Goal: Information Seeking & Learning: Learn about a topic

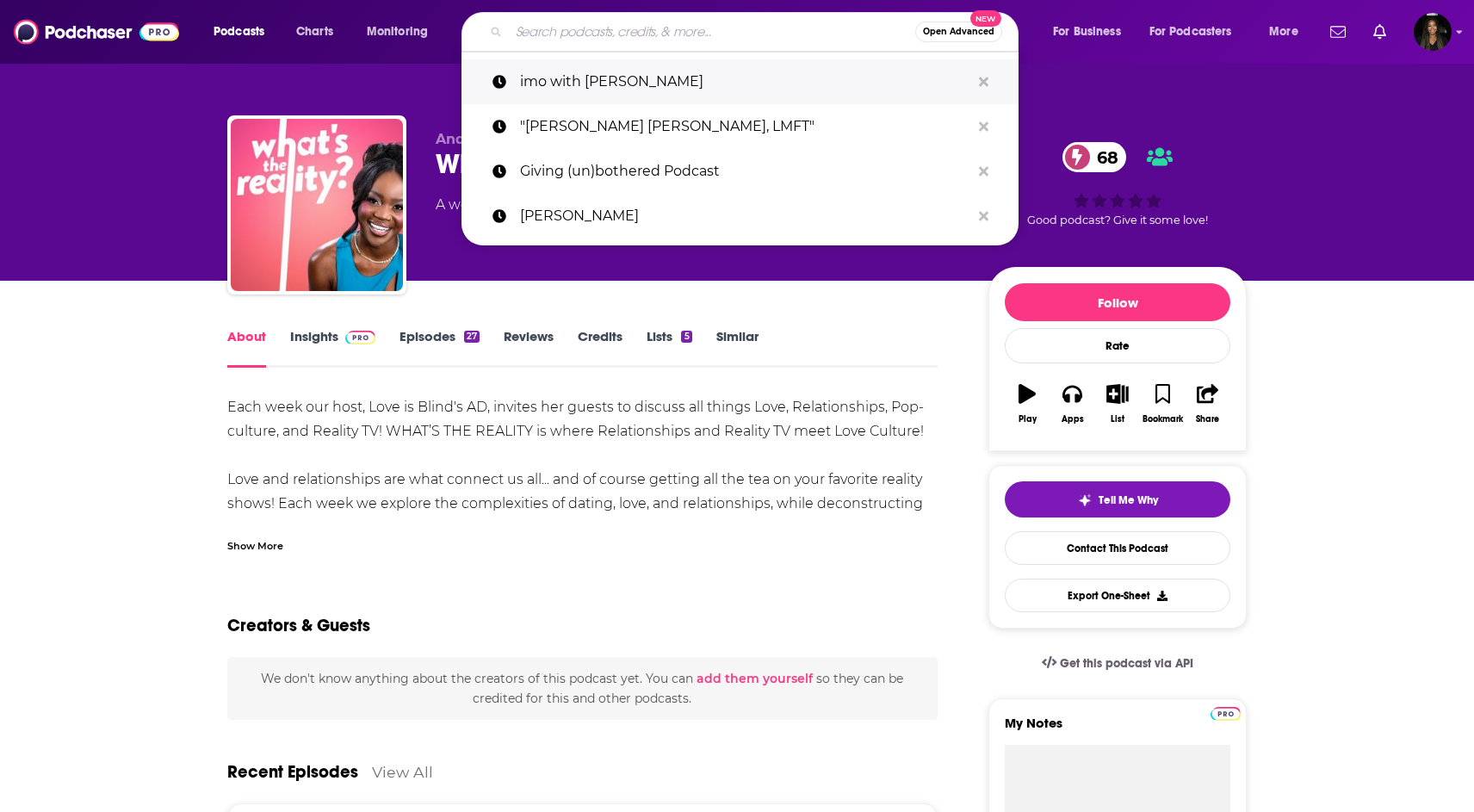
click at [641, 80] on p "imo with [PERSON_NAME]" at bounding box center [745, 81] width 450 height 44
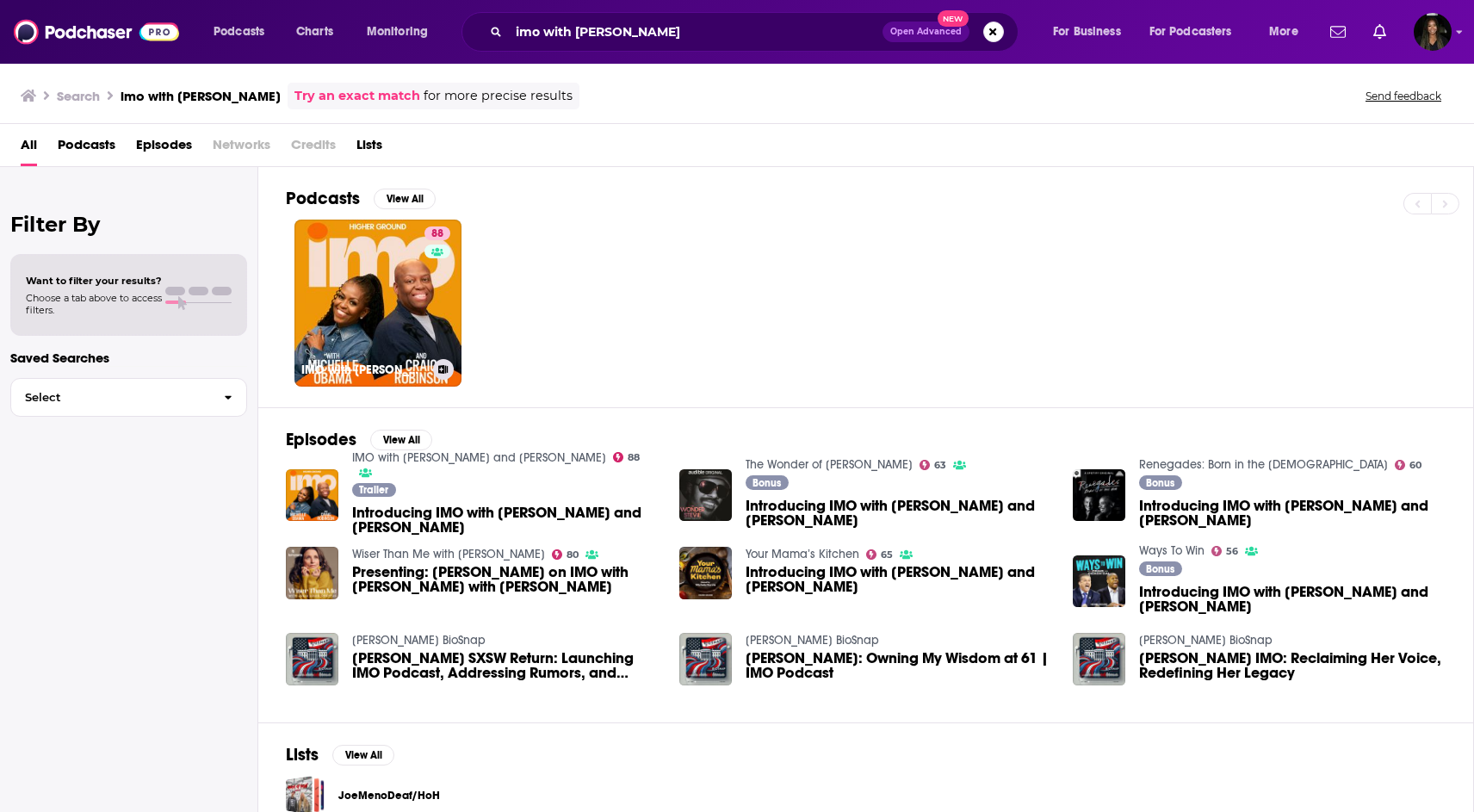
click at [447, 316] on div "88" at bounding box center [439, 293] width 31 height 133
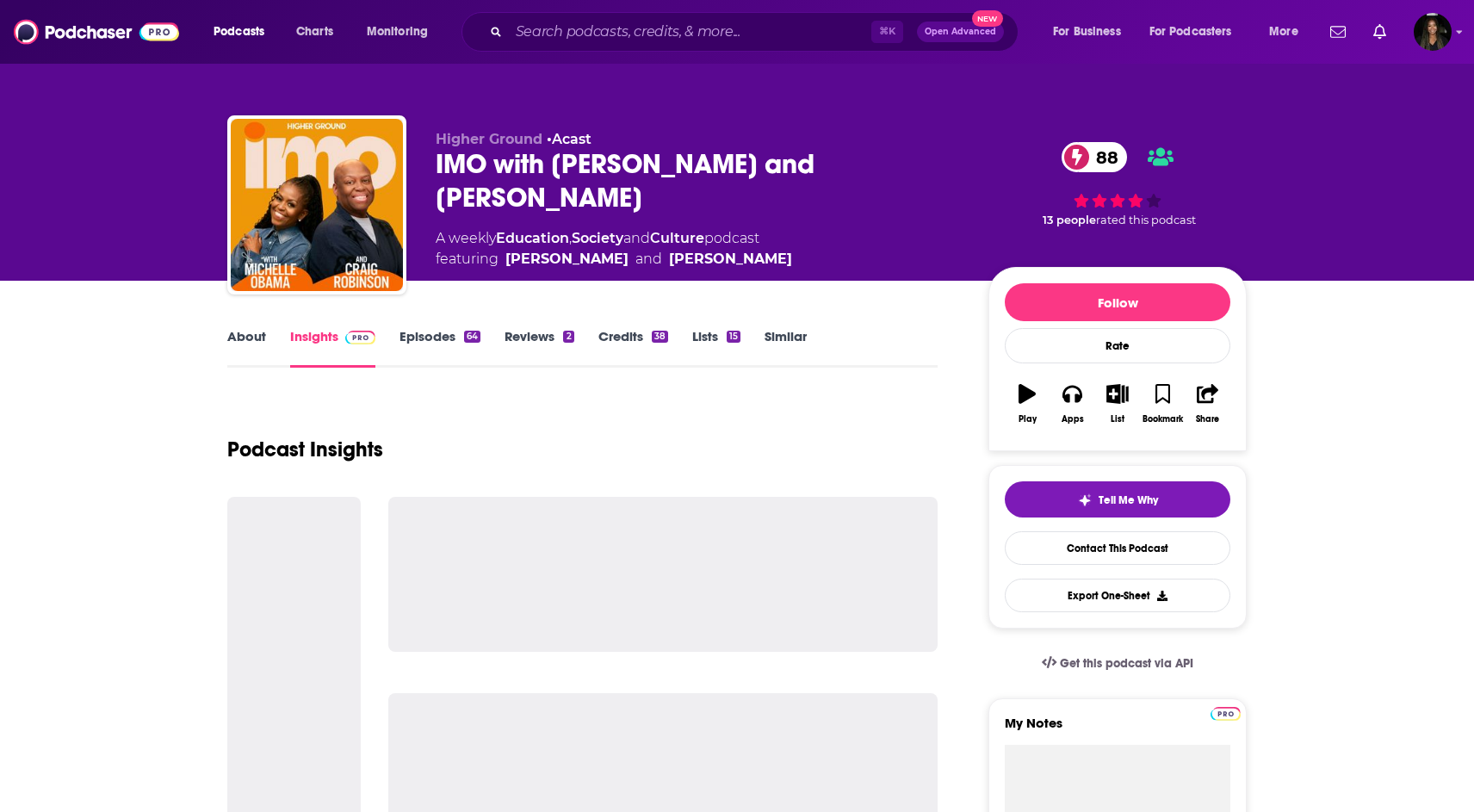
click at [445, 341] on link "Episodes 64" at bounding box center [440, 347] width 81 height 39
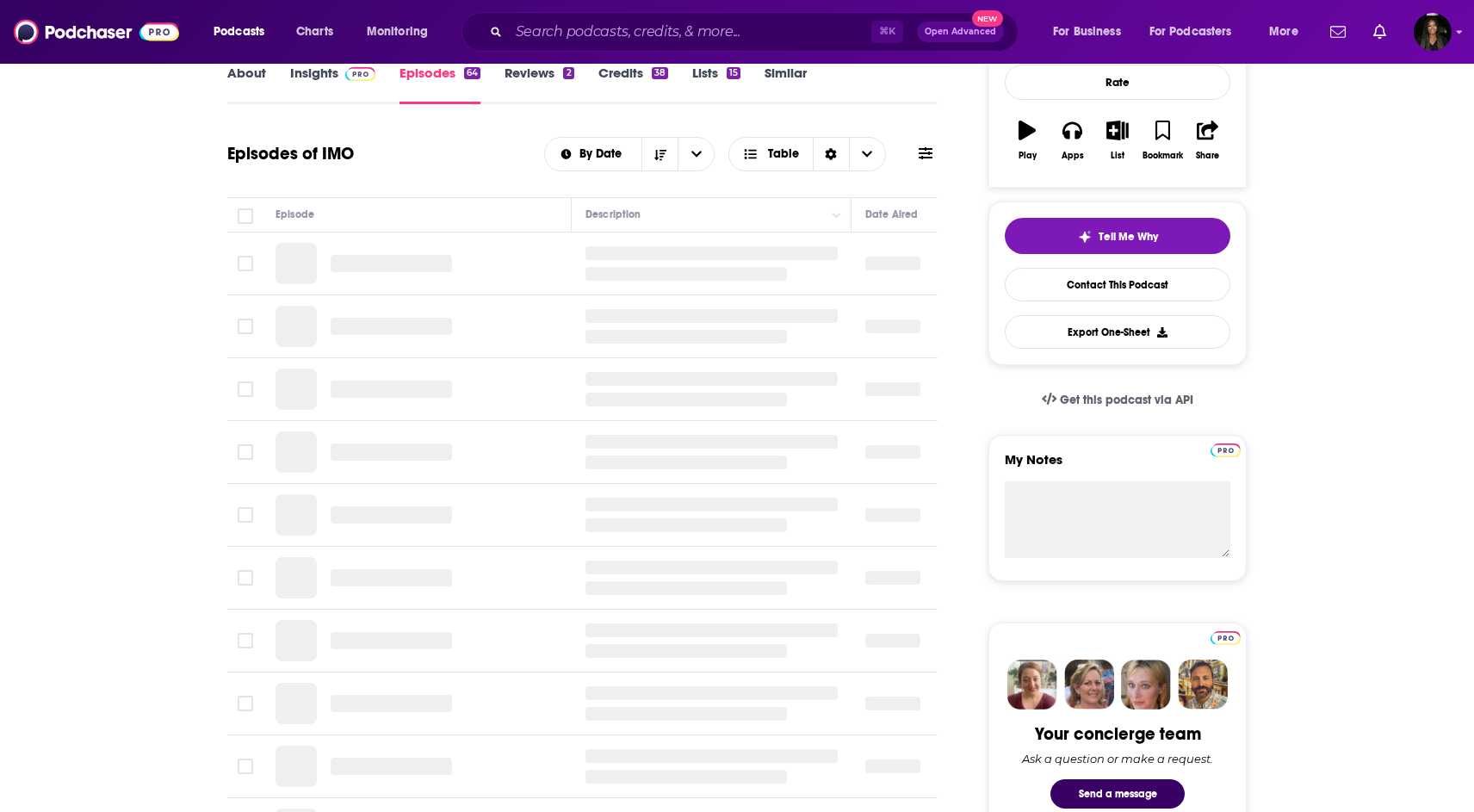
scroll to position [300, 0]
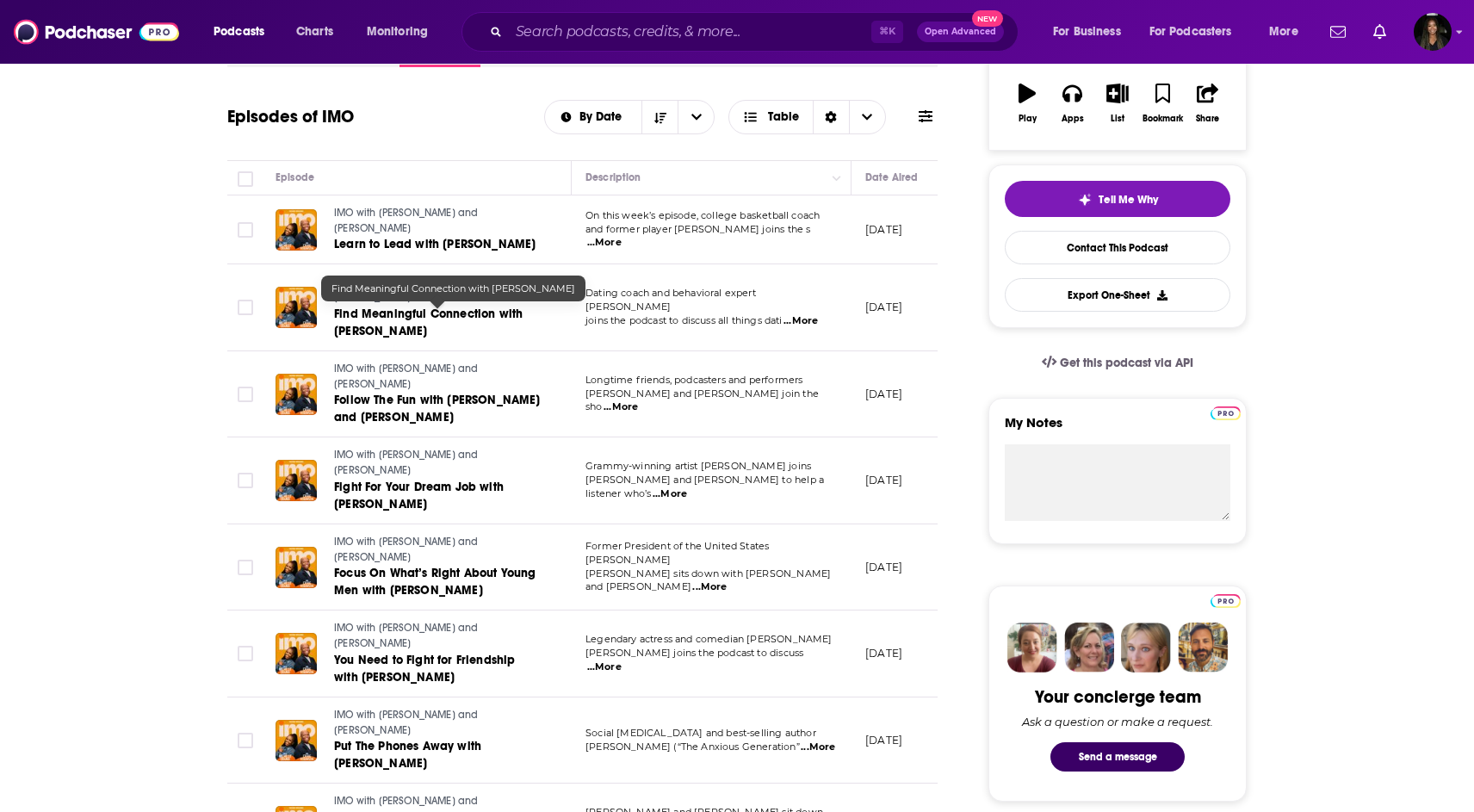
click at [367, 317] on span "Find Meaningful Connection with [PERSON_NAME]" at bounding box center [428, 322] width 189 height 32
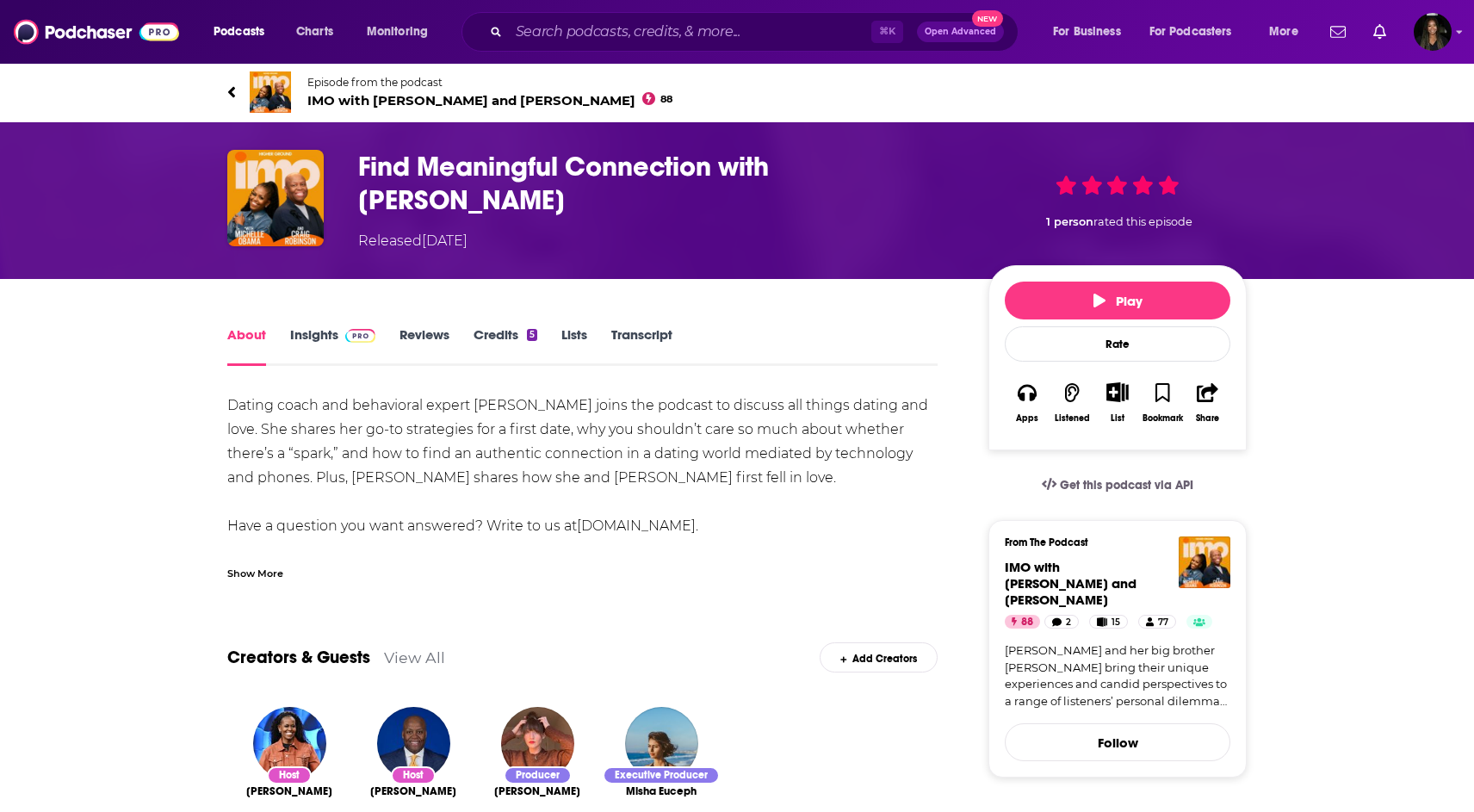
click at [637, 327] on link "Transcript" at bounding box center [642, 345] width 61 height 39
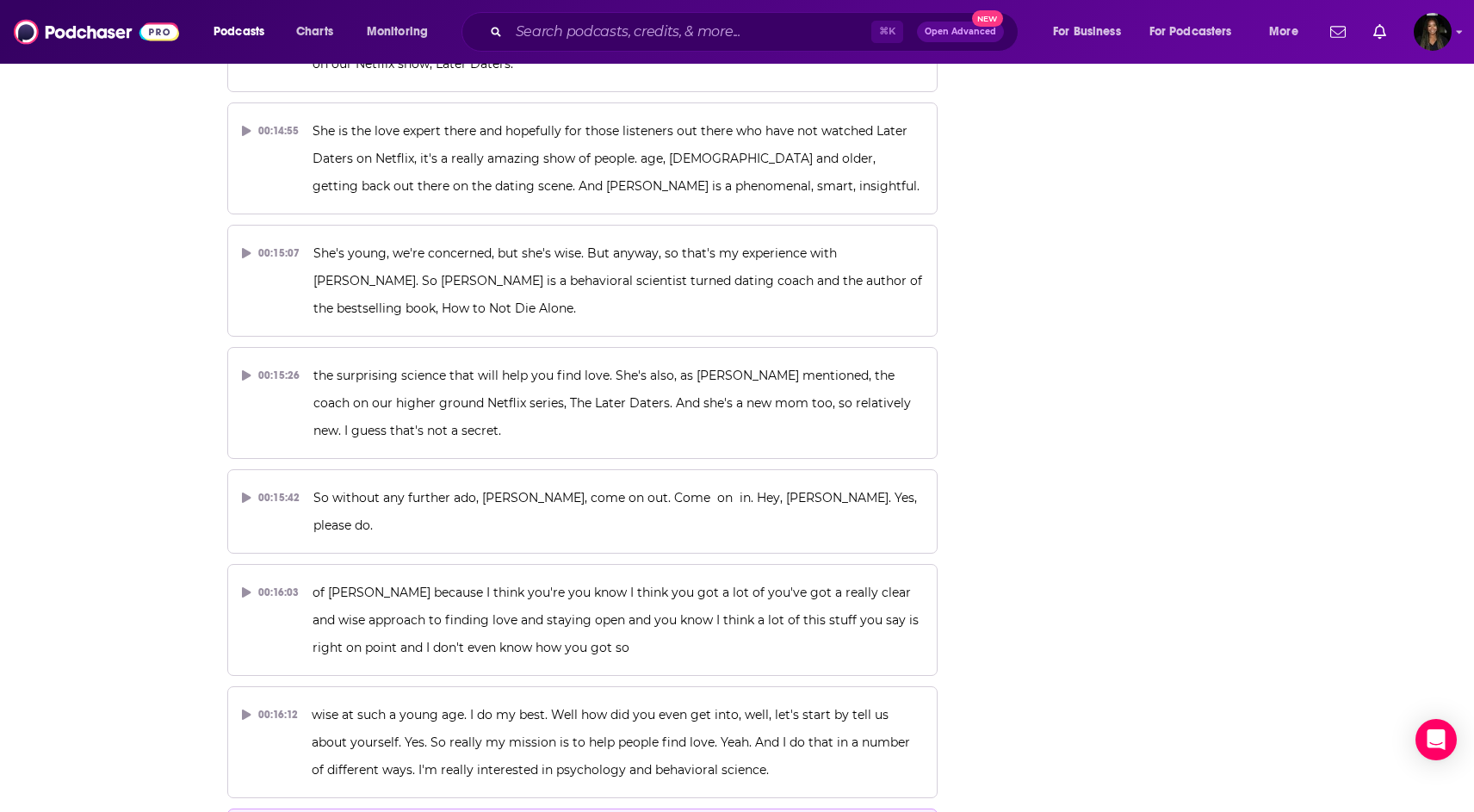
scroll to position [6615, 0]
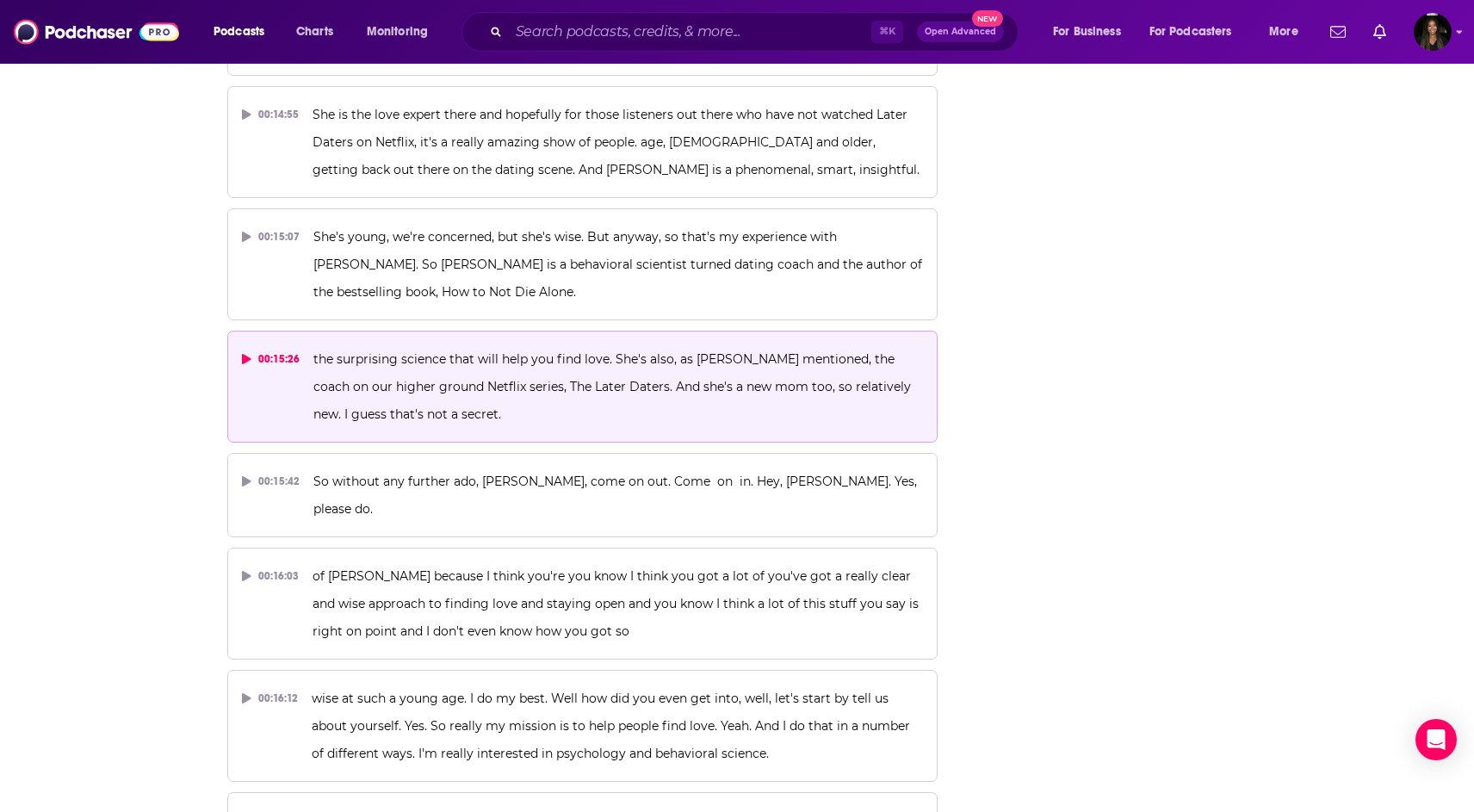
click at [248, 354] on icon at bounding box center [246, 359] width 10 height 10
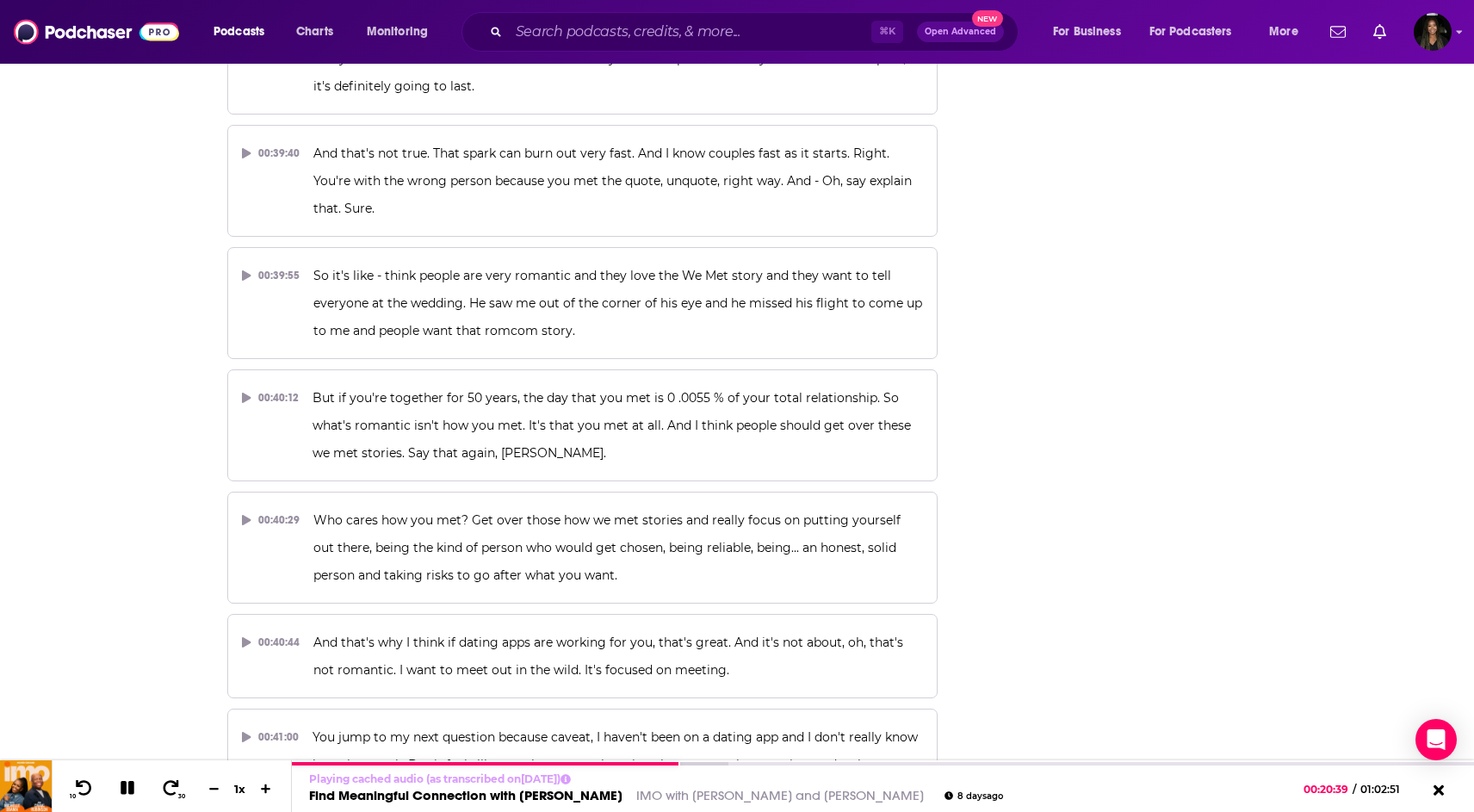
scroll to position [28470, 0]
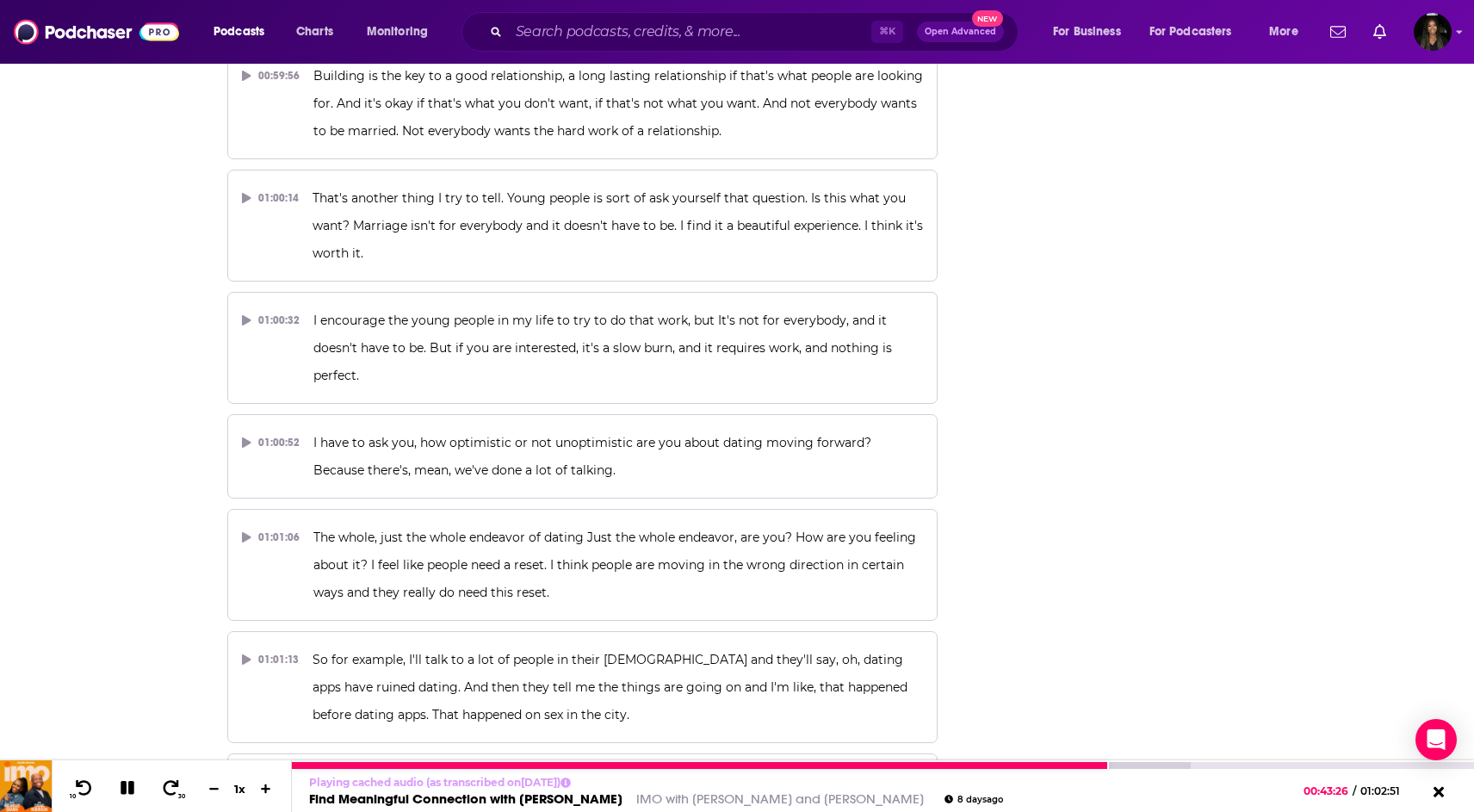
click at [134, 793] on icon at bounding box center [127, 788] width 20 height 16
click at [134, 780] on icon at bounding box center [127, 788] width 22 height 17
click at [127, 788] on icon at bounding box center [127, 788] width 20 height 16
